Goal: Task Accomplishment & Management: Complete application form

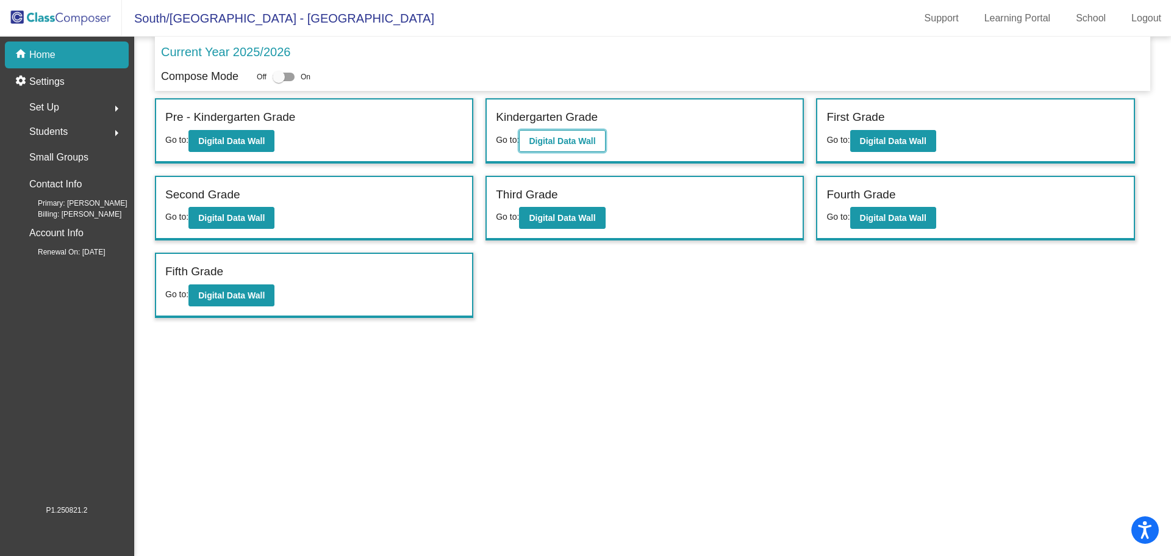
click at [584, 137] on b "Digital Data Wall" at bounding box center [562, 141] width 67 height 10
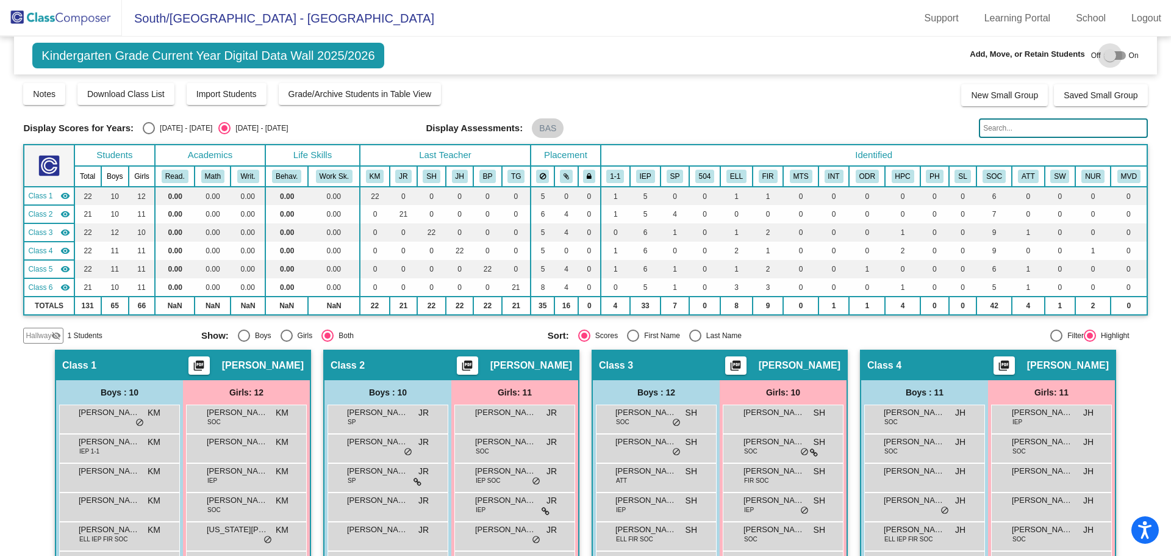
click at [1107, 53] on div at bounding box center [1110, 55] width 12 height 12
checkbox input "true"
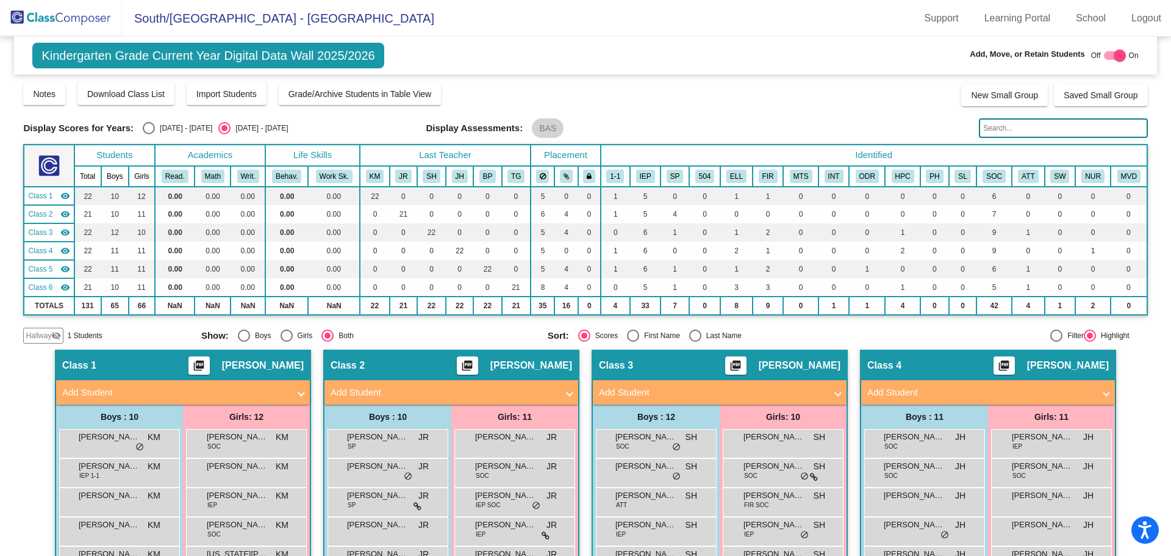
click at [34, 333] on span "Hallway" at bounding box center [39, 335] width 26 height 11
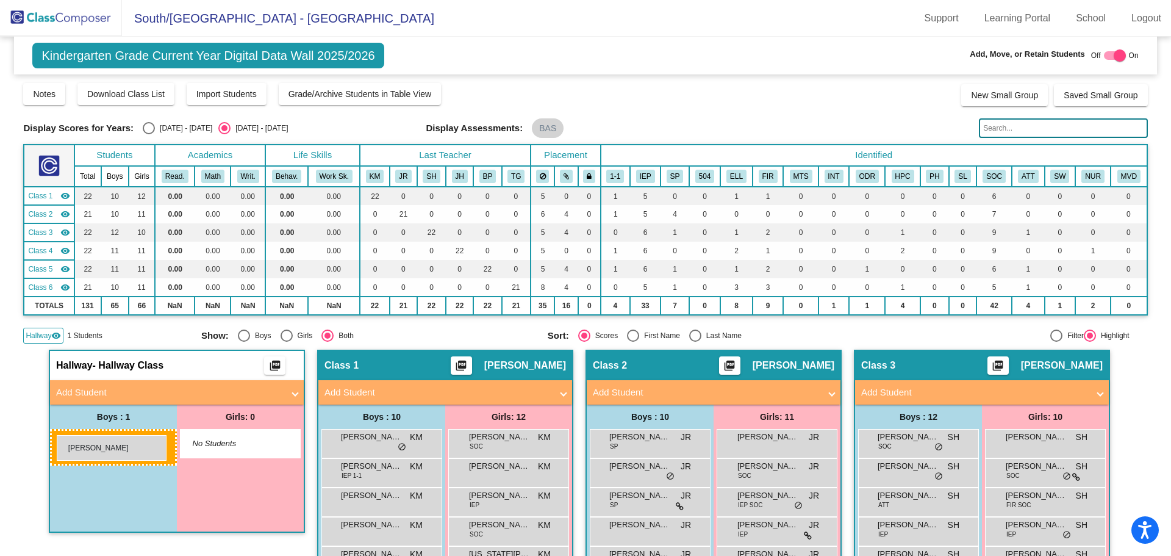
drag, startPoint x: 90, startPoint y: 438, endPoint x: 57, endPoint y: 435, distance: 33.7
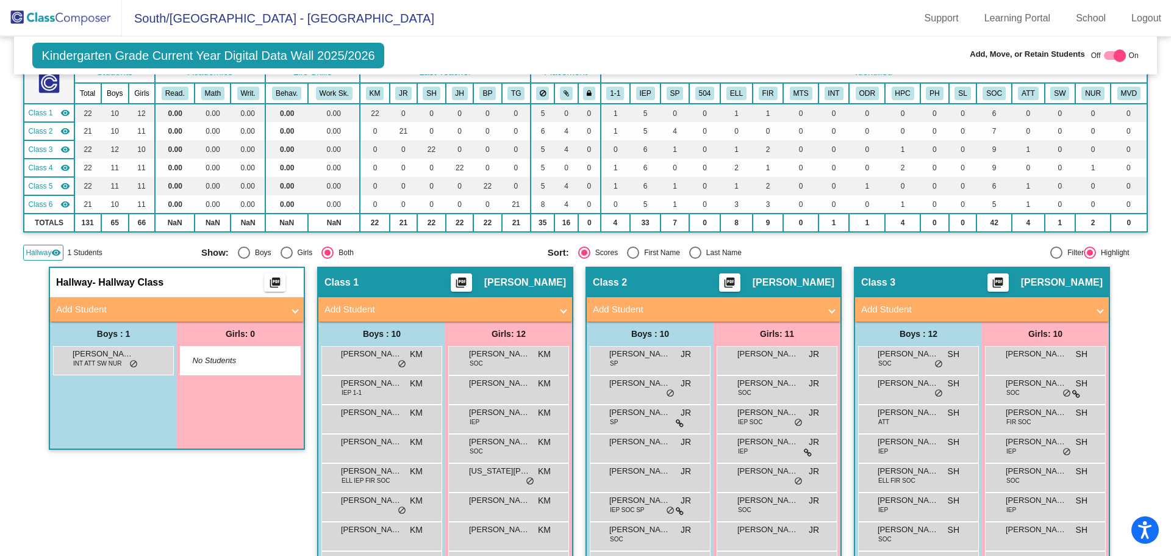
scroll to position [61, 0]
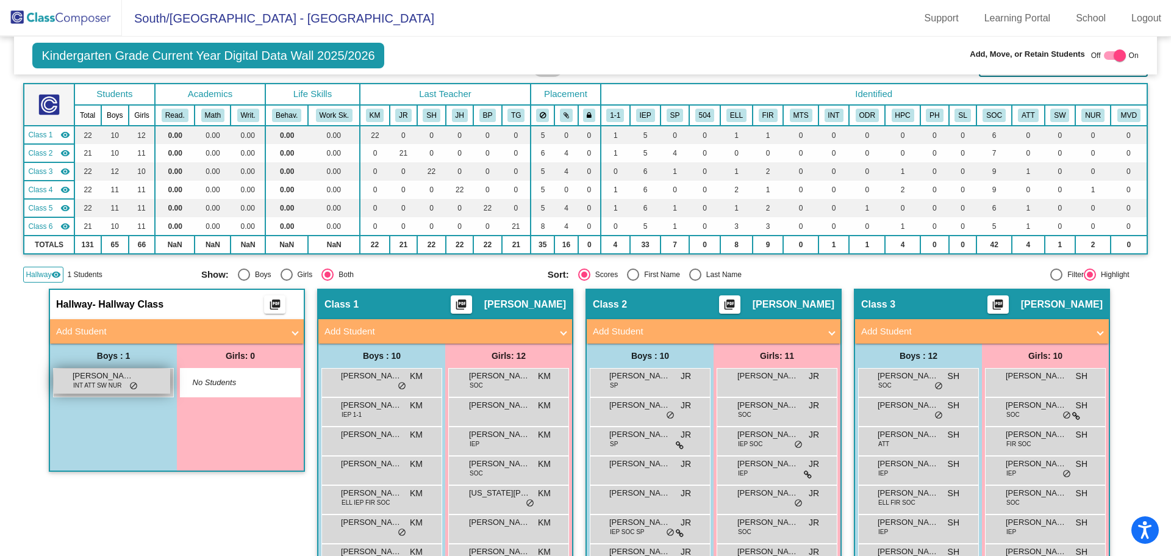
drag, startPoint x: 84, startPoint y: 383, endPoint x: 109, endPoint y: 390, distance: 25.9
click at [109, 390] on span "INT ATT SW NUR" at bounding box center [97, 385] width 48 height 9
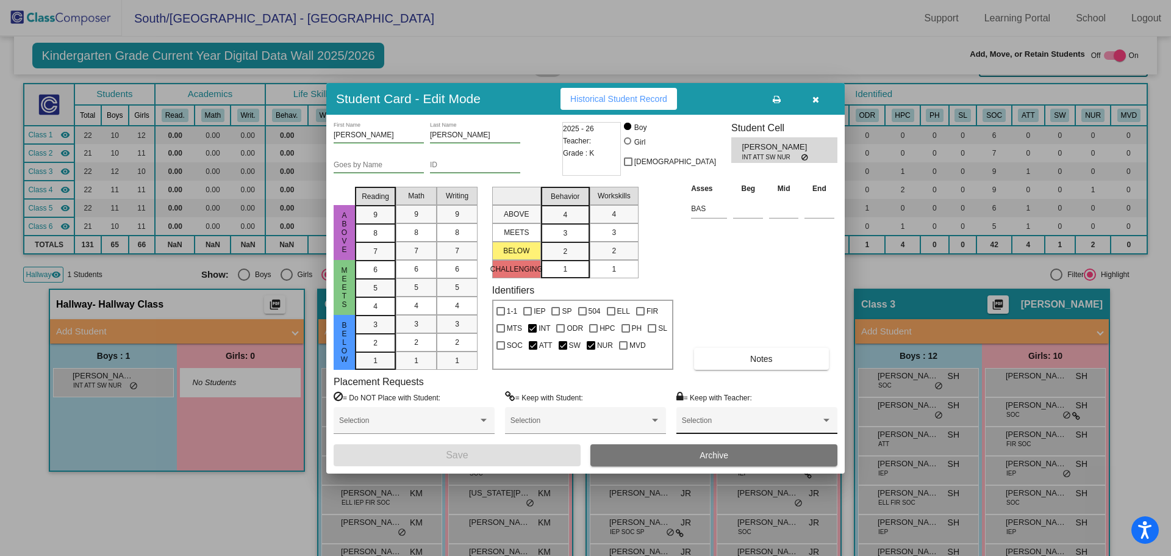
click at [697, 416] on div "Selection" at bounding box center [757, 423] width 150 height 22
click at [696, 421] on span "None" at bounding box center [757, 425] width 150 height 22
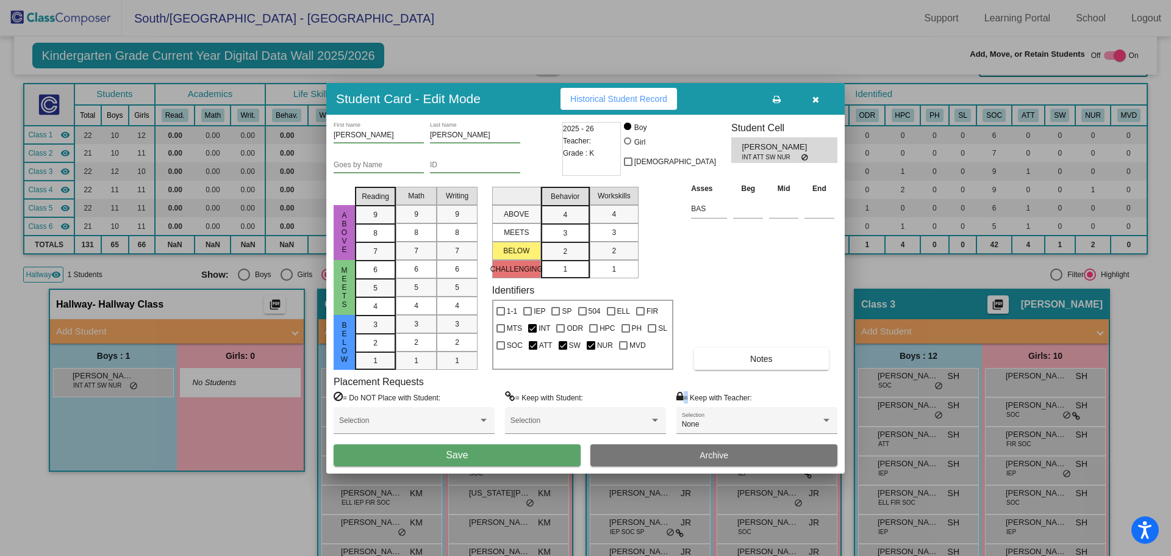
click at [683, 398] on label "= Keep with Teacher:" at bounding box center [715, 397] width 76 height 12
click at [697, 417] on div "None Selection" at bounding box center [757, 423] width 150 height 22
click at [699, 425] on span "None" at bounding box center [757, 425] width 150 height 22
click at [517, 417] on div "Selection" at bounding box center [586, 423] width 150 height 22
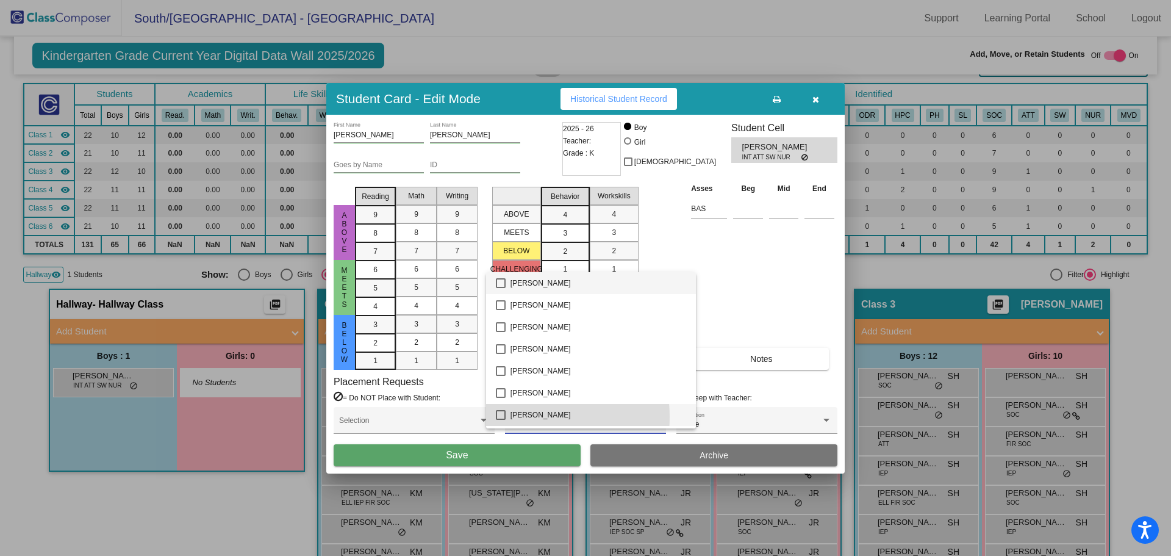
click at [517, 417] on span "[PERSON_NAME]" at bounding box center [599, 415] width 176 height 22
click at [495, 409] on mat-option "[PERSON_NAME]" at bounding box center [591, 415] width 210 height 22
click at [717, 396] on div at bounding box center [585, 278] width 1171 height 556
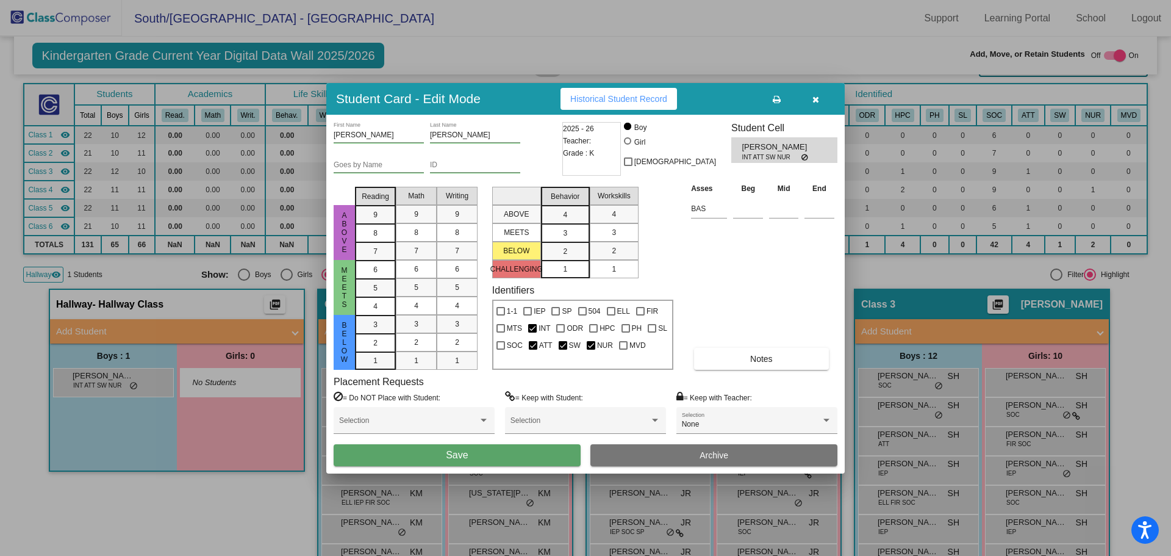
click at [680, 397] on icon at bounding box center [680, 396] width 7 height 11
click at [684, 453] on button "Archive" at bounding box center [714, 455] width 247 height 22
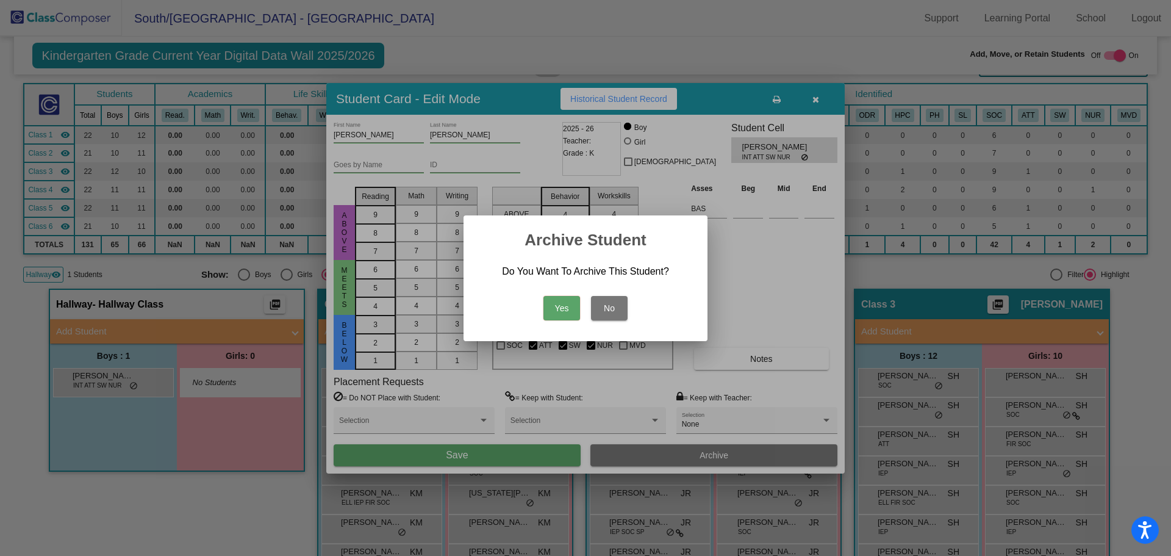
click at [558, 301] on button "Yes" at bounding box center [562, 308] width 37 height 24
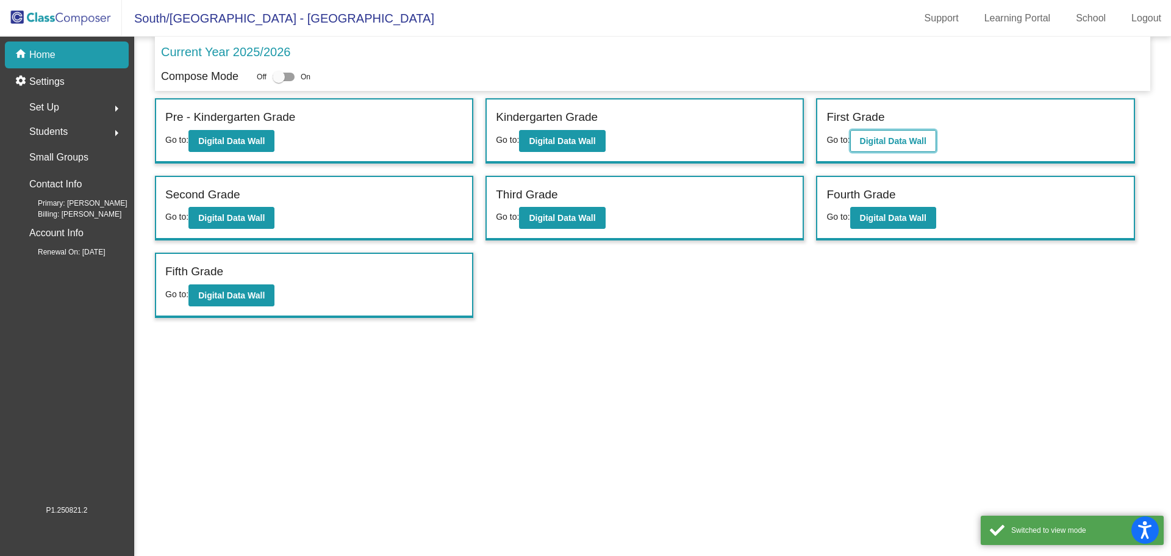
click at [875, 137] on b "Digital Data Wall" at bounding box center [893, 141] width 67 height 10
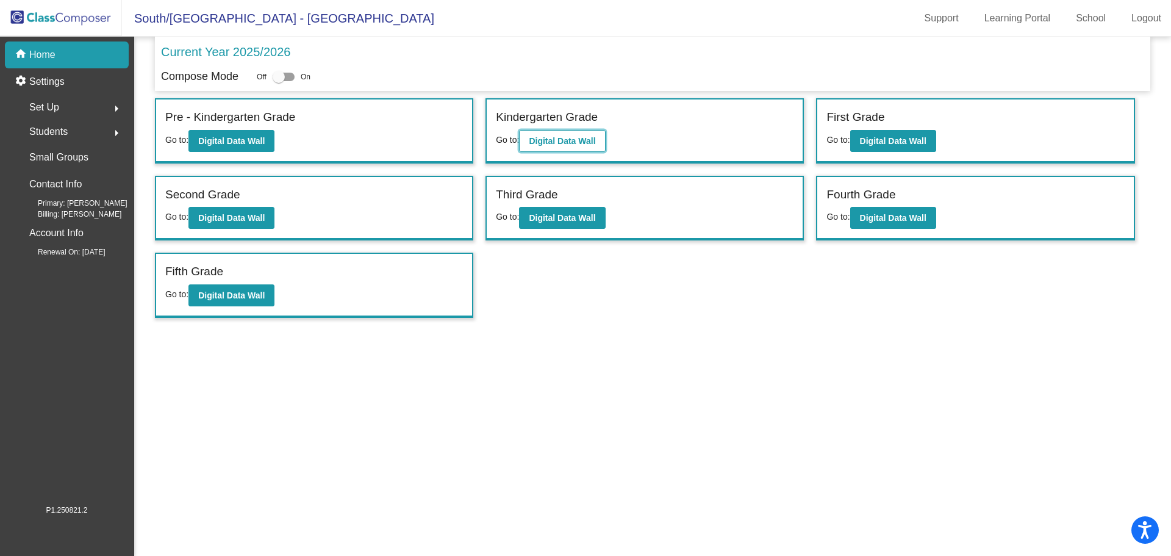
click at [560, 140] on b "Digital Data Wall" at bounding box center [562, 141] width 67 height 10
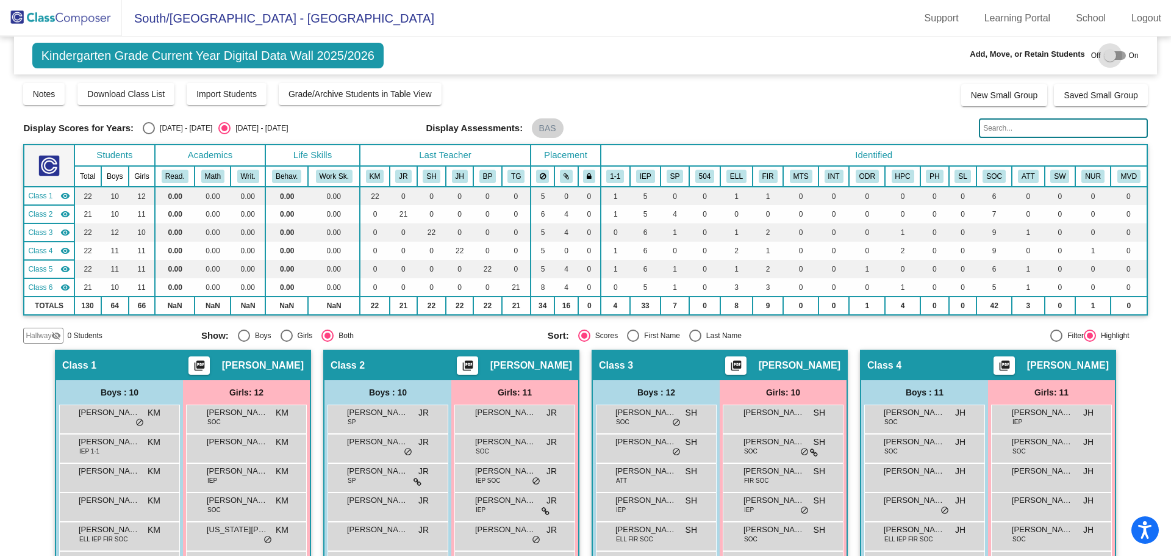
click at [1104, 54] on div at bounding box center [1110, 55] width 12 height 12
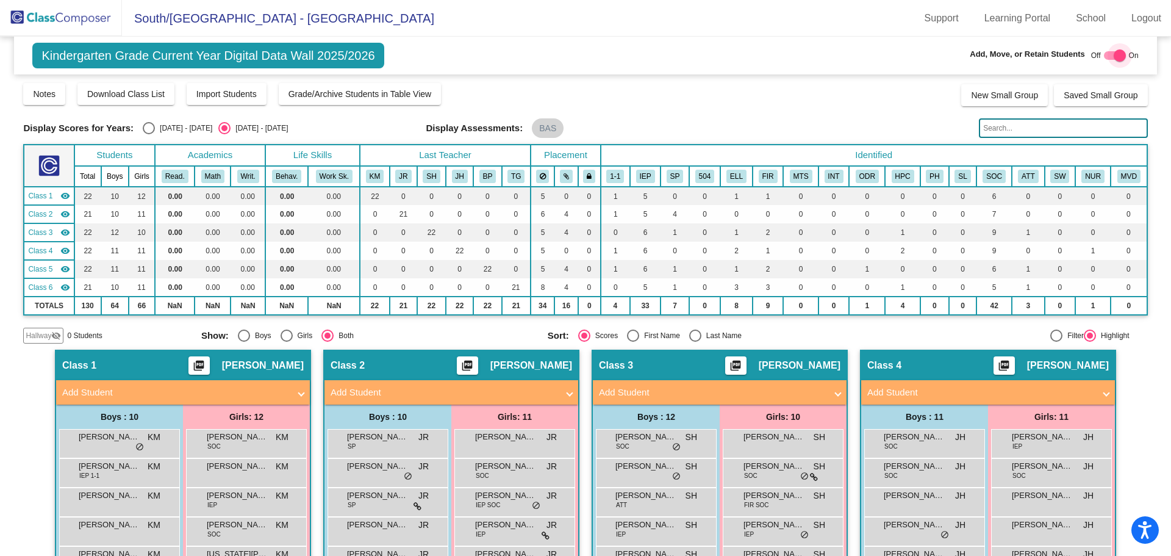
click at [1114, 55] on div at bounding box center [1120, 55] width 12 height 12
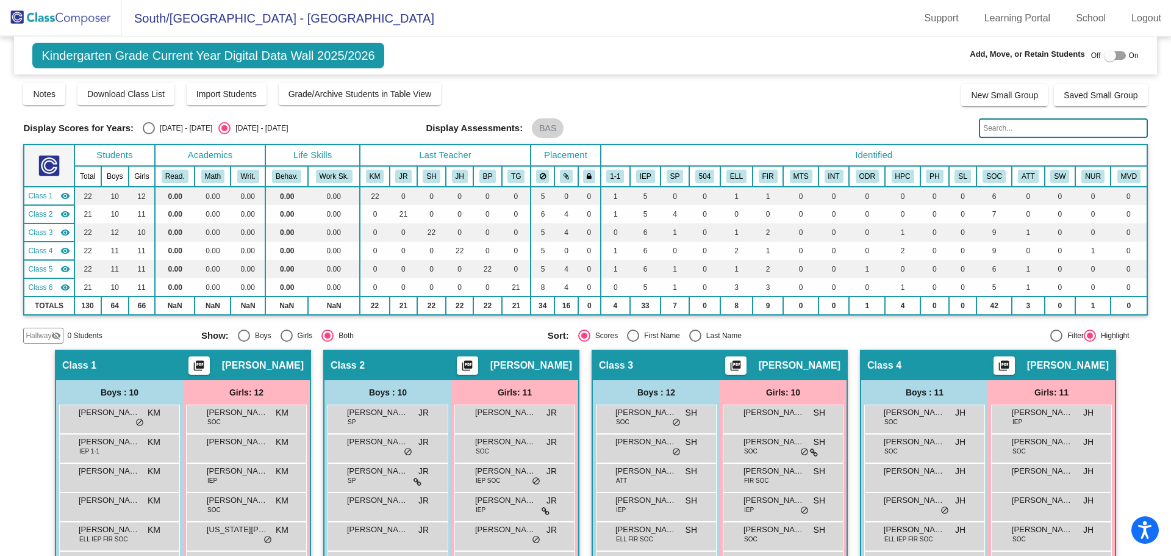
click at [38, 333] on span "Hallway" at bounding box center [39, 335] width 26 height 11
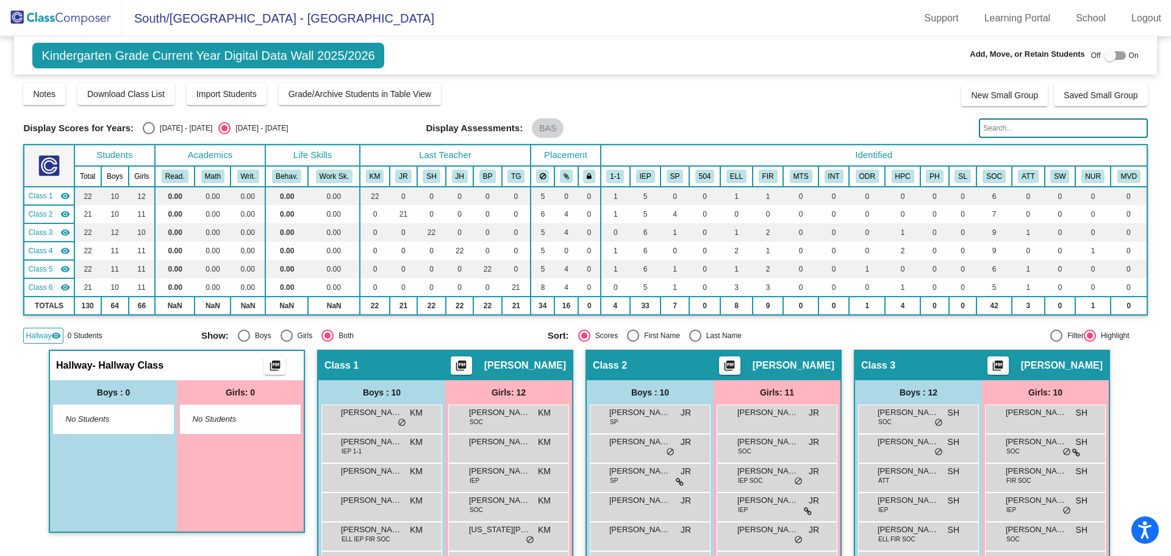
click at [78, 420] on span "No Students" at bounding box center [104, 419] width 76 height 12
click at [1104, 53] on div at bounding box center [1110, 55] width 12 height 12
checkbox input "true"
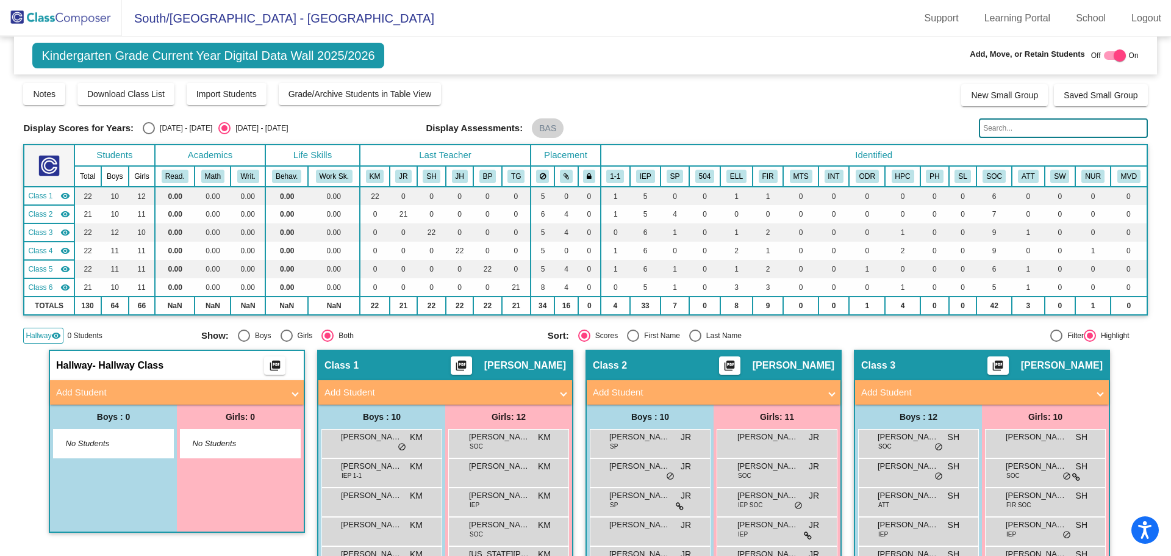
click at [92, 394] on mat-panel-title "Add Student" at bounding box center [169, 393] width 227 height 14
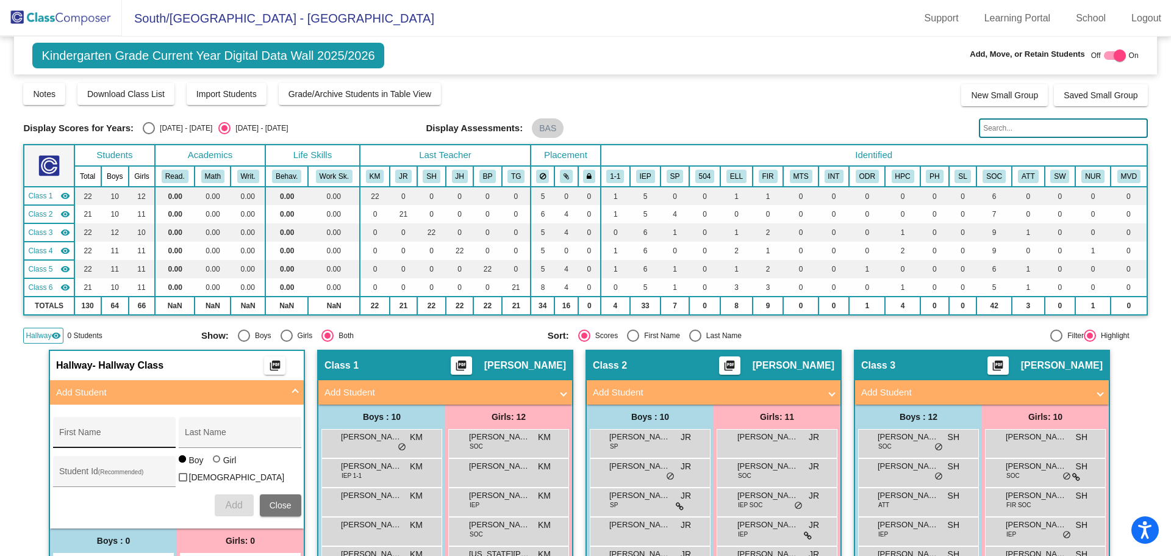
click at [89, 430] on div "First Name" at bounding box center [114, 435] width 110 height 25
type input "[PERSON_NAME]"
